Goal: Information Seeking & Learning: Learn about a topic

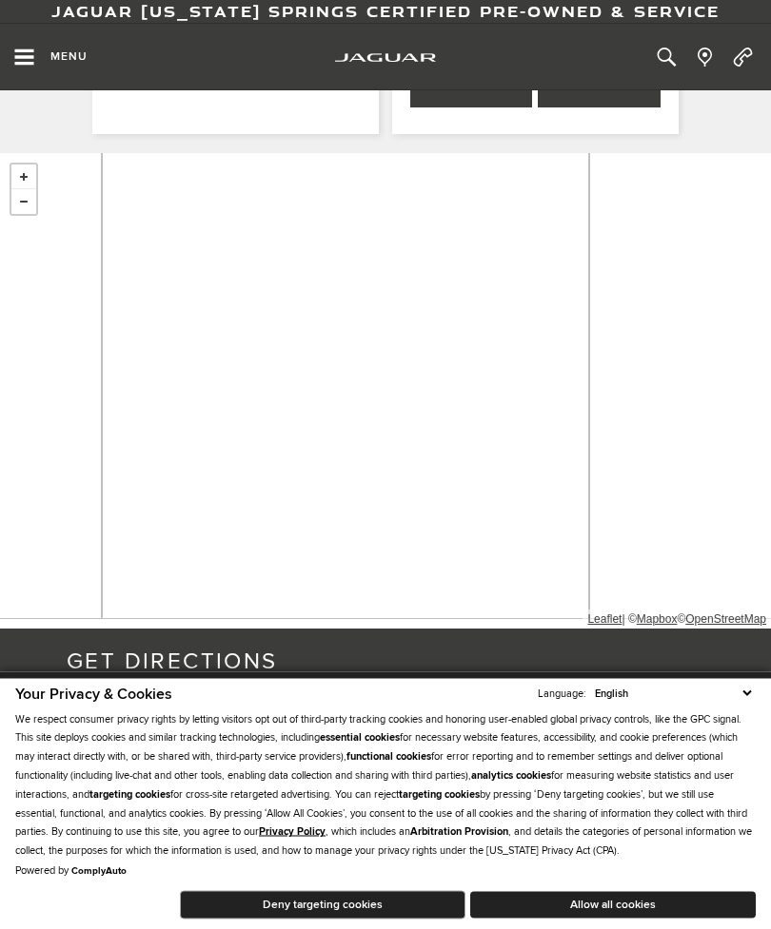
scroll to position [2310, 0]
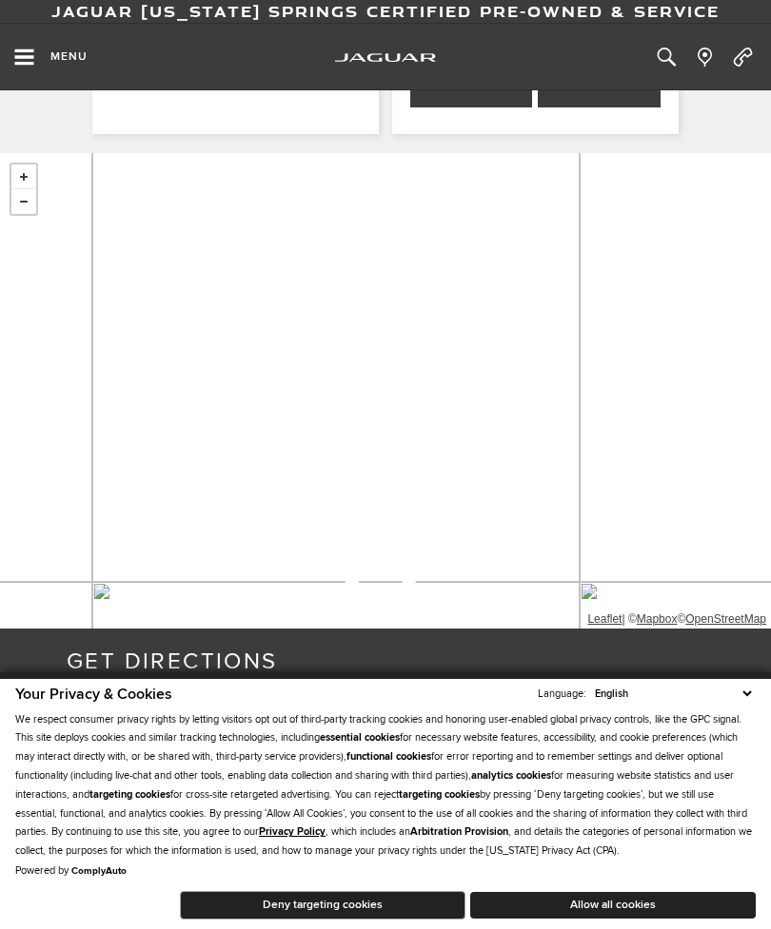
click at [35, 56] on icon "Open the main navigation menu" at bounding box center [24, 57] width 24 height 19
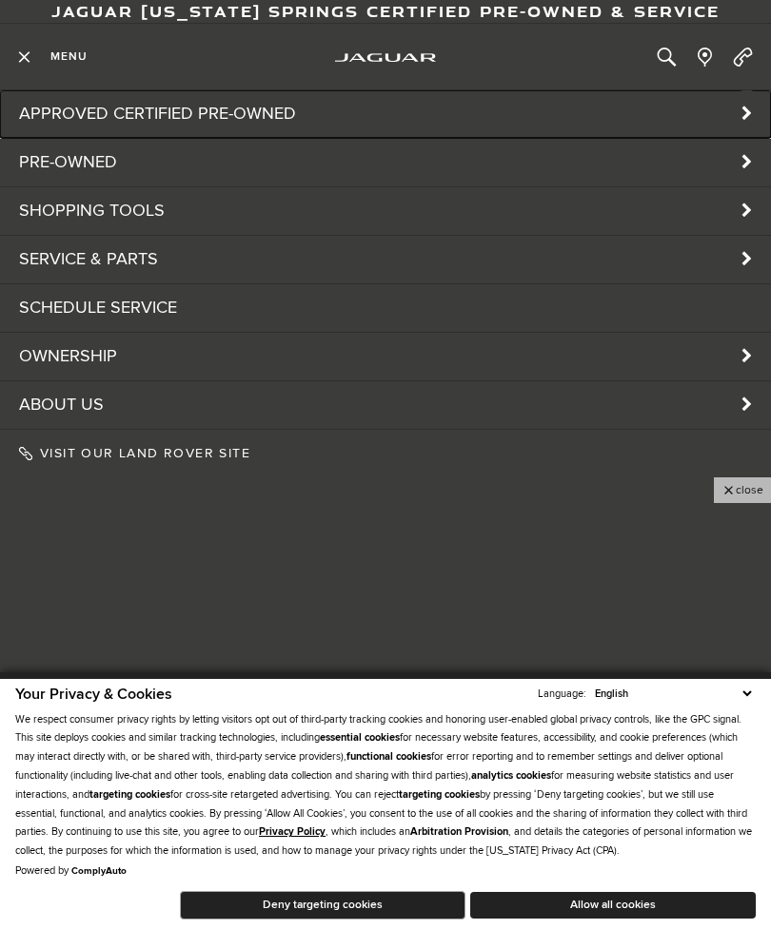
click at [740, 125] on link "Approved Certified Pre-Owned" at bounding box center [385, 114] width 771 height 48
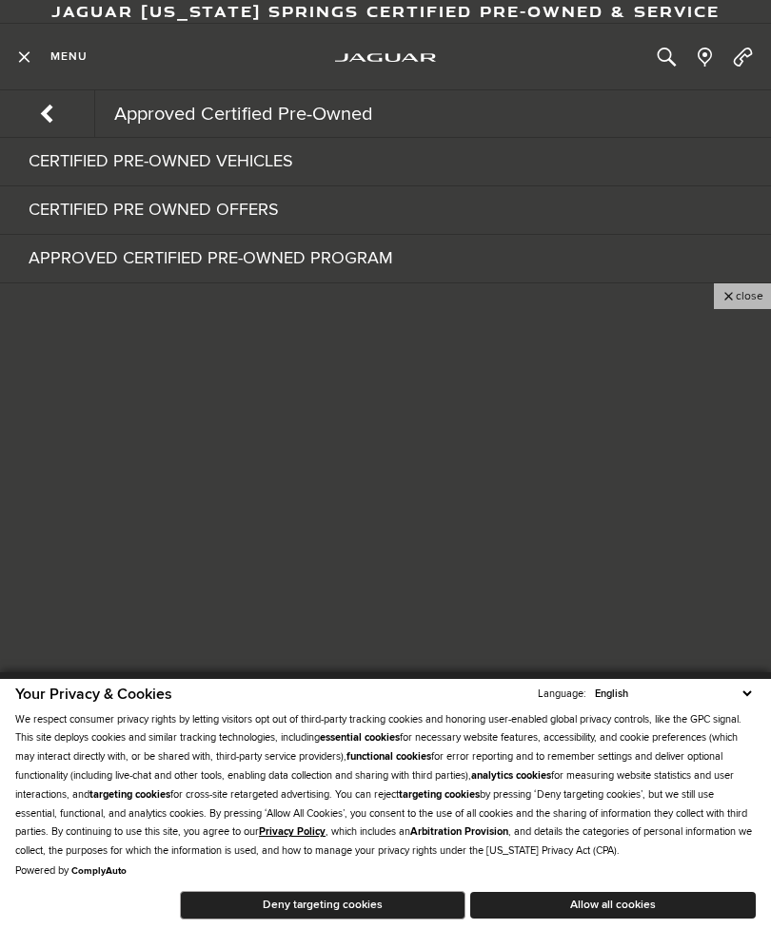
click at [266, 165] on link "Certified Pre-Owned Vehicles" at bounding box center [385, 162] width 771 height 48
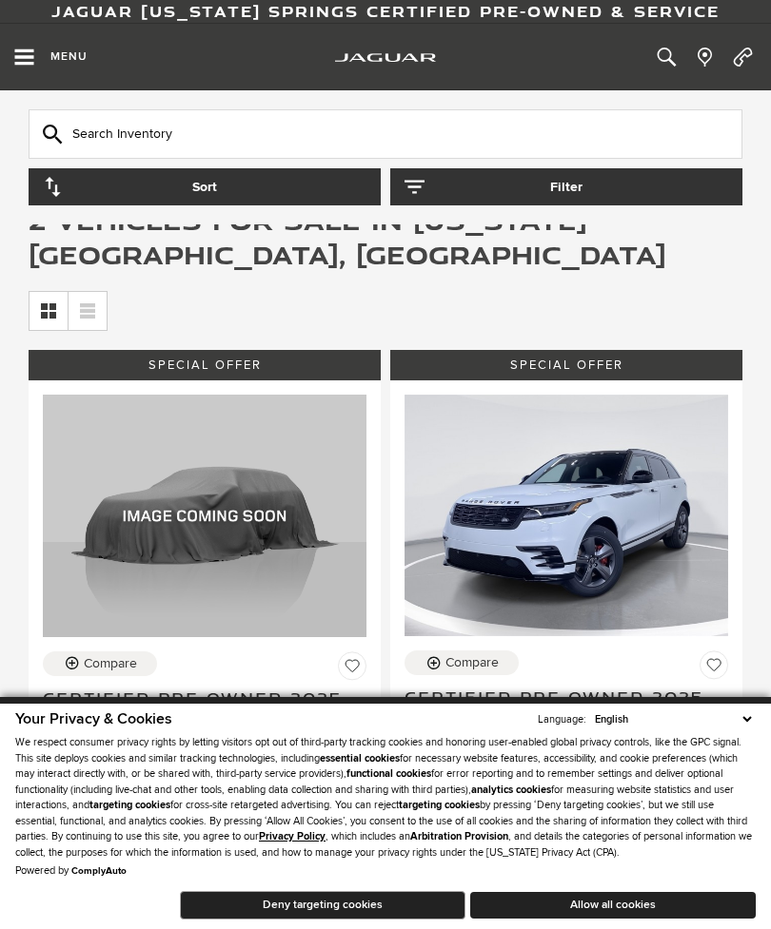
click at [29, 62] on icon "Open the main navigation menu" at bounding box center [24, 57] width 19 height 16
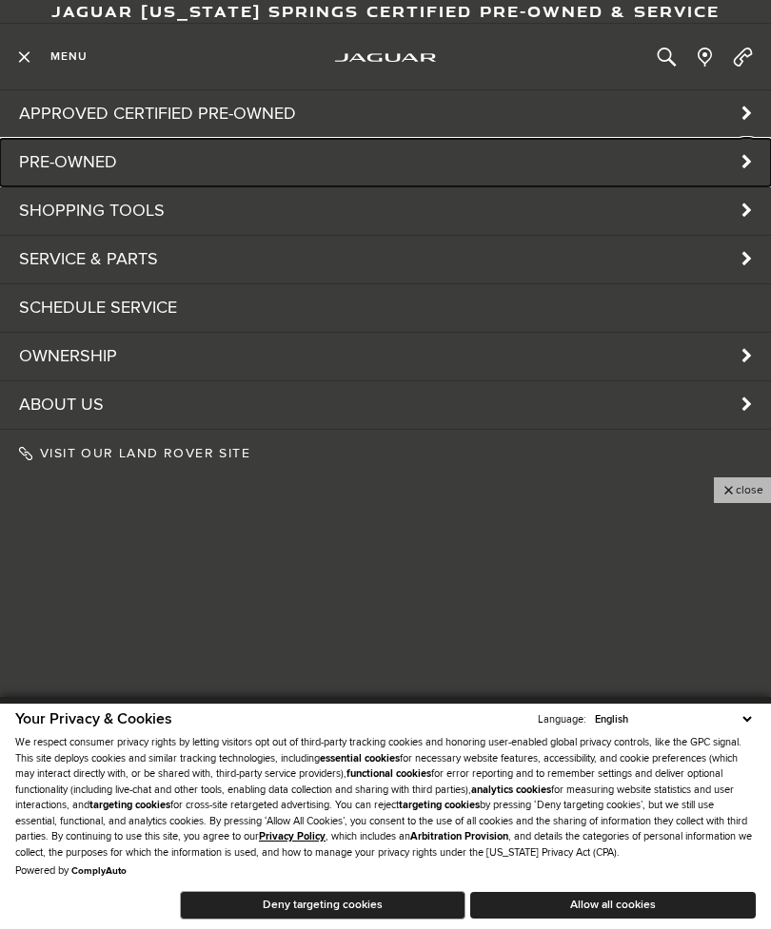
click at [202, 163] on link "Pre-Owned" at bounding box center [385, 163] width 771 height 48
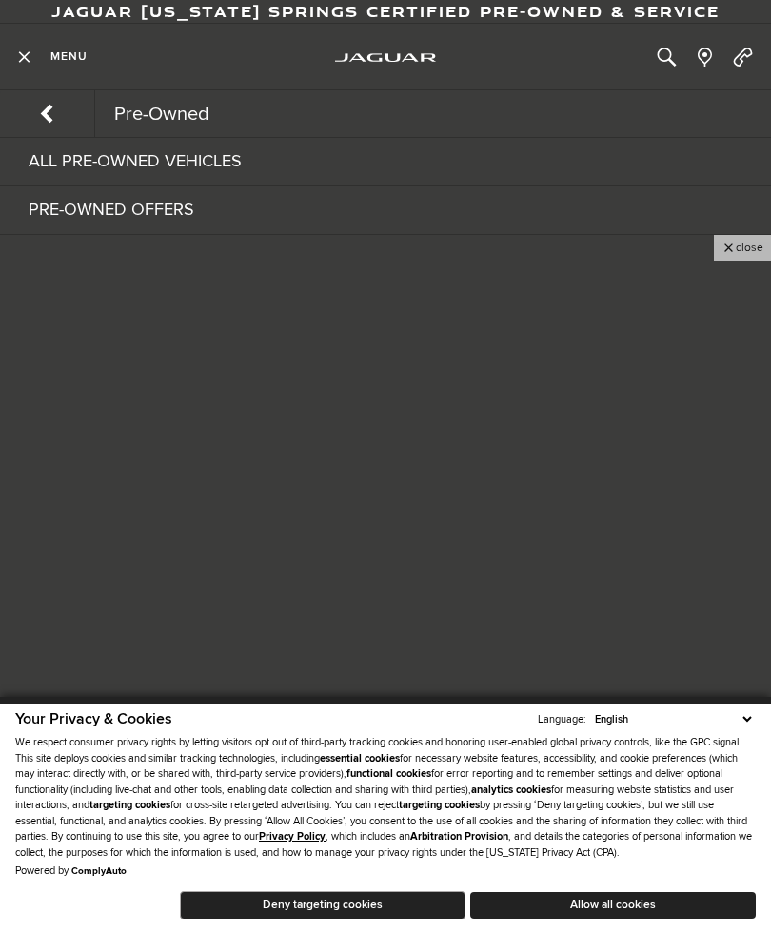
click at [211, 148] on link "All Pre-Owned Vehicles" at bounding box center [385, 162] width 771 height 48
